Goal: Communication & Community: Ask a question

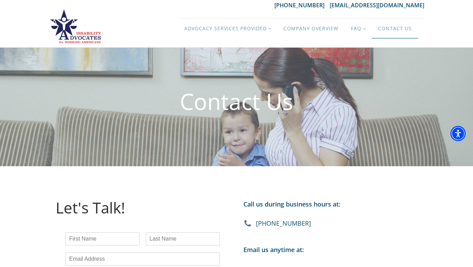
scroll to position [123, 0]
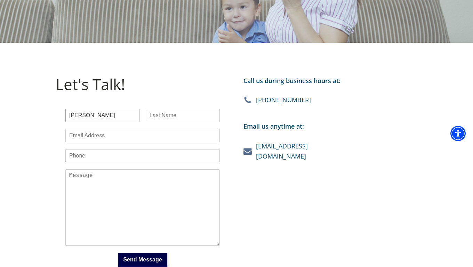
type input "Emma"
type input "Kim"
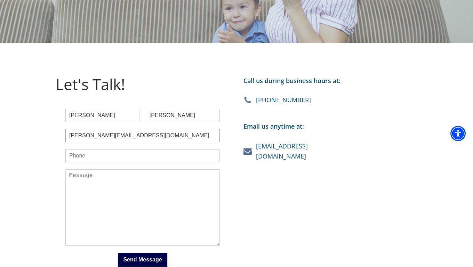
type input "emma@vettedvas.com"
type input "(217) 293-5505"
type textarea "NY"
click at [142, 260] on button "Send Message" at bounding box center [142, 260] width 50 height 14
